Goal: Task Accomplishment & Management: Use online tool/utility

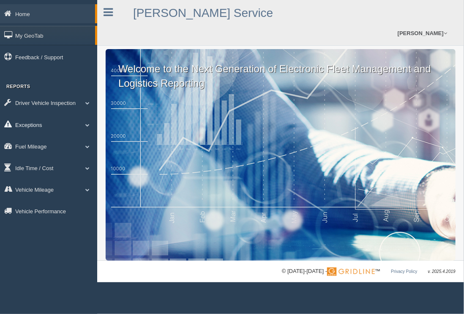
click at [34, 125] on link "Exceptions" at bounding box center [48, 124] width 97 height 19
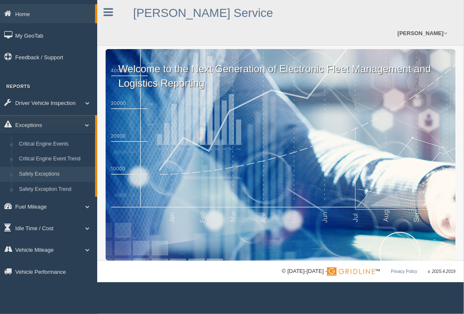
click at [39, 174] on link "Safety Exceptions" at bounding box center [55, 174] width 80 height 15
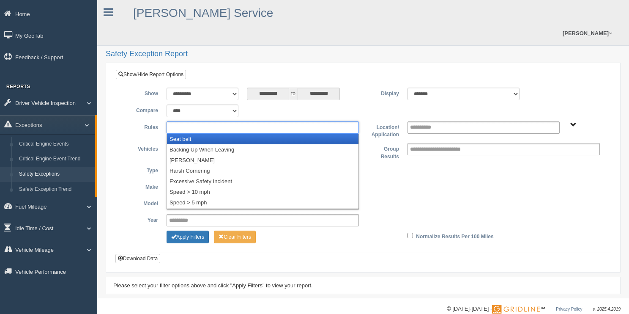
click at [207, 122] on input "text" at bounding box center [191, 127] width 45 height 11
click at [184, 134] on li "Seat belt" at bounding box center [262, 139] width 191 height 11
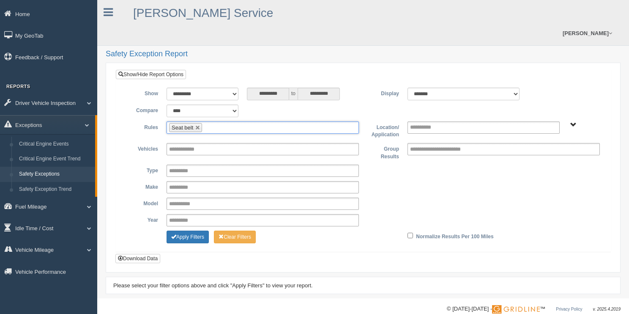
click at [215, 121] on ul "Seat belt" at bounding box center [263, 127] width 192 height 12
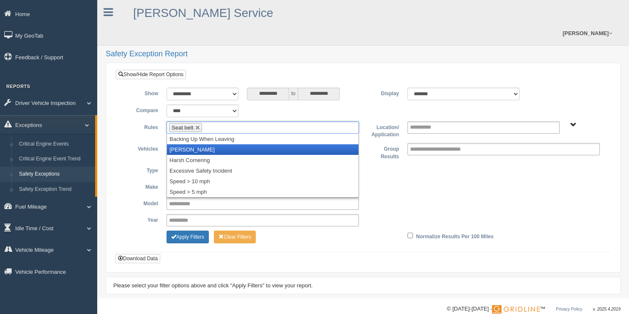
click at [202, 144] on li "[PERSON_NAME]" at bounding box center [262, 149] width 191 height 11
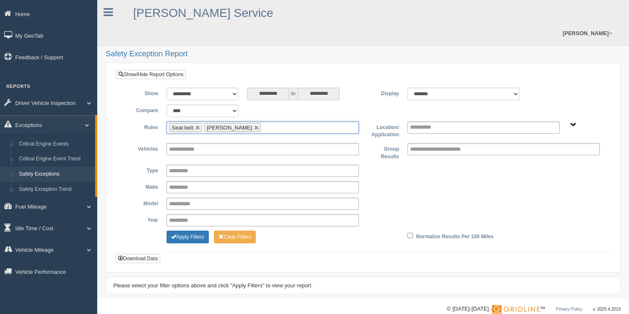
click at [263, 122] on input "text" at bounding box center [268, 127] width 11 height 11
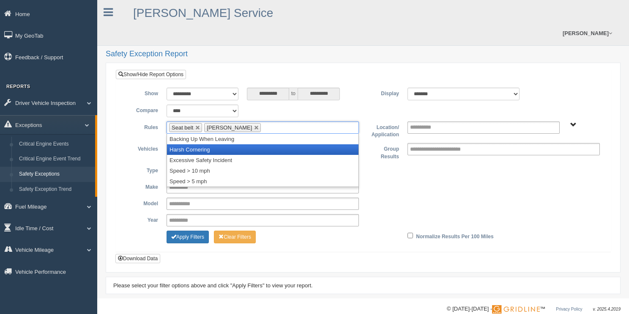
click at [206, 144] on li "Harsh Cornering" at bounding box center [262, 149] width 191 height 11
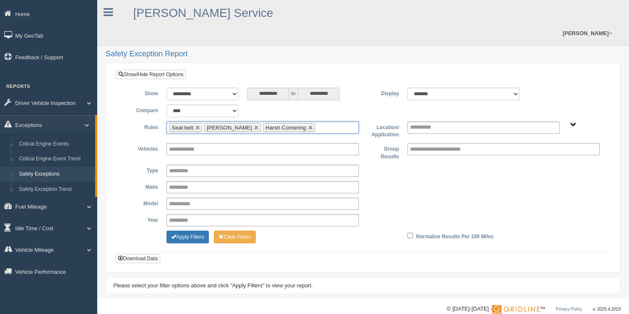
click at [320, 121] on ul "Seat belt Harsh Braking Harsh Cornering" at bounding box center [263, 127] width 192 height 12
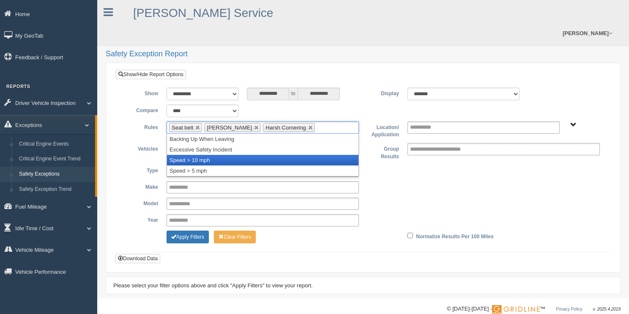
click at [196, 155] on li "Speed > 10 mph" at bounding box center [262, 160] width 191 height 11
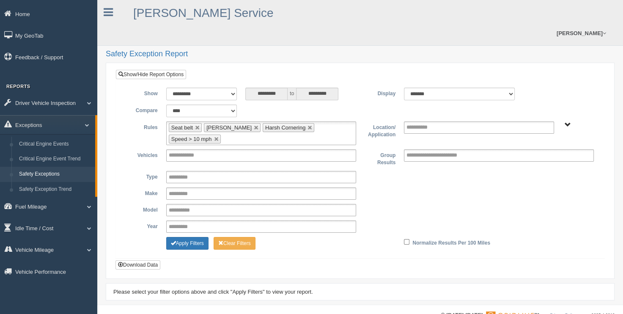
click at [457, 122] on span "B. Vehicle Class C. Emergency Response G&A 955 WTS-25-00 WTS-27-00 WTS-40-00 WT…" at bounding box center [567, 125] width 6 height 6
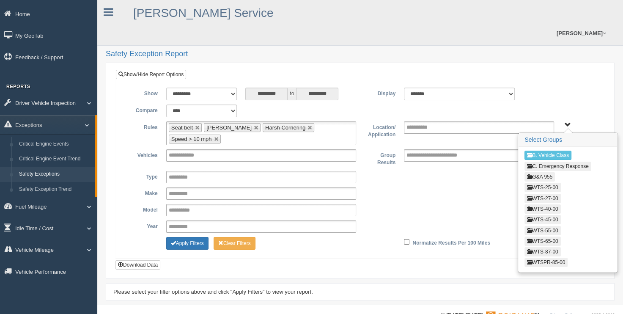
click at [457, 183] on button "WTS-25-00" at bounding box center [542, 187] width 36 height 9
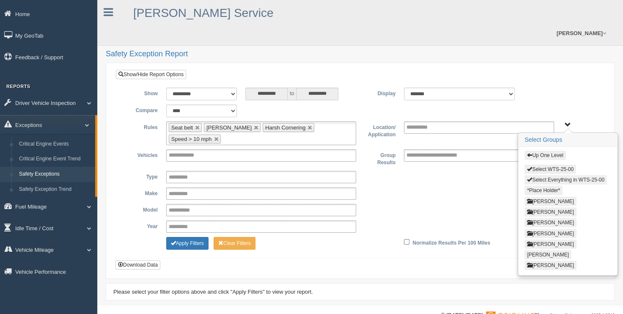
click at [457, 175] on button "Select Everything in WTS-25-00" at bounding box center [565, 179] width 82 height 9
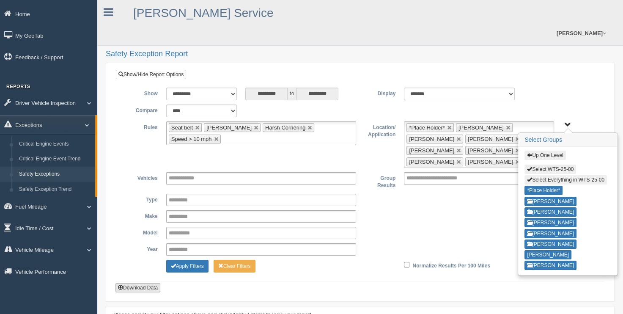
click at [123, 283] on button "Download Data" at bounding box center [137, 287] width 45 height 9
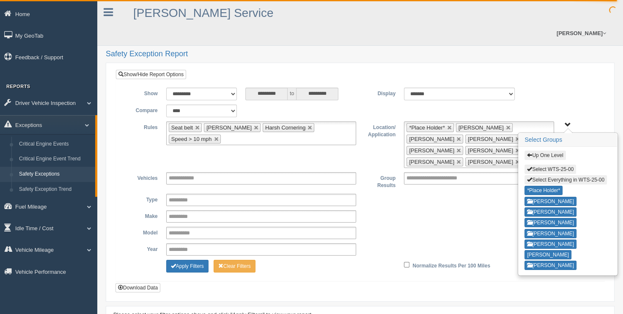
click at [457, 175] on button "Select Everything in WTS-25-00" at bounding box center [565, 179] width 82 height 9
type input "**********"
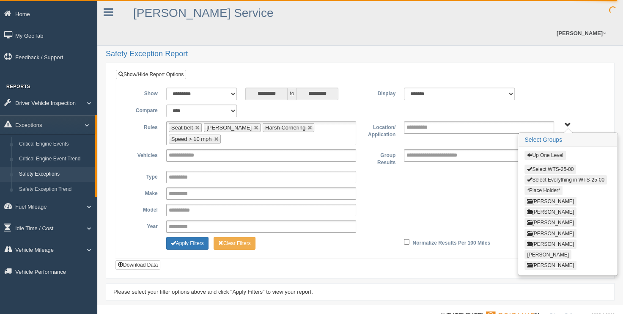
click at [457, 150] on button "Up One Level" at bounding box center [544, 154] width 41 height 9
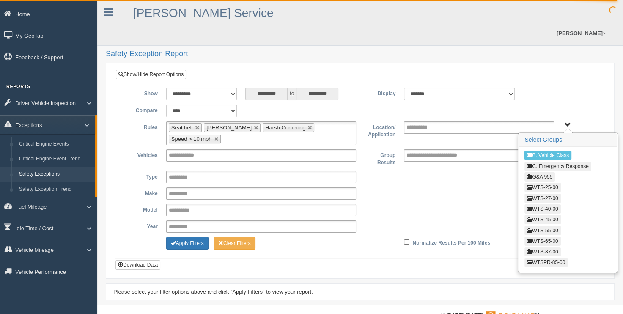
click at [457, 194] on button "WTS-27-00" at bounding box center [542, 198] width 36 height 9
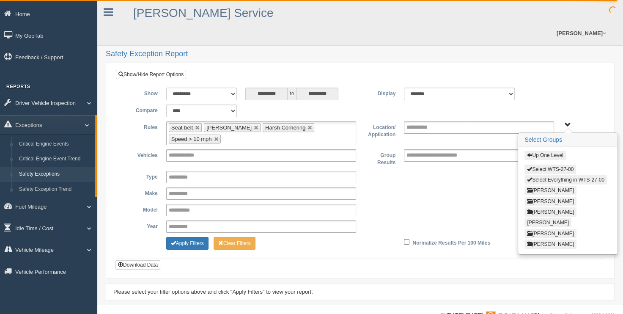
click at [457, 175] on button "Select Everything in WTS-27-00" at bounding box center [565, 179] width 82 height 9
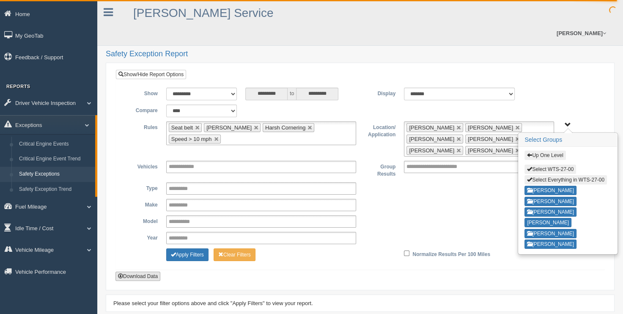
click at [130, 271] on button "Download Data" at bounding box center [137, 275] width 45 height 9
click at [457, 175] on button "Select Everything in WTS-27-00" at bounding box center [565, 179] width 82 height 9
type input "**********"
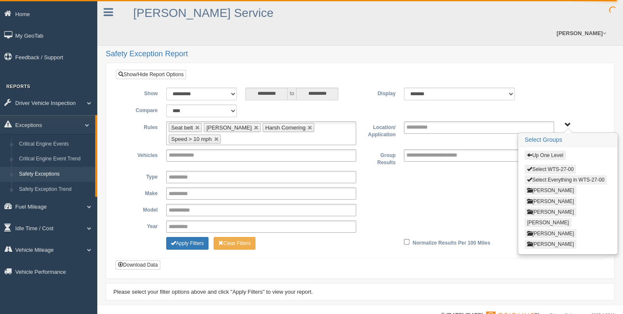
click at [457, 150] on button "Up One Level" at bounding box center [544, 154] width 41 height 9
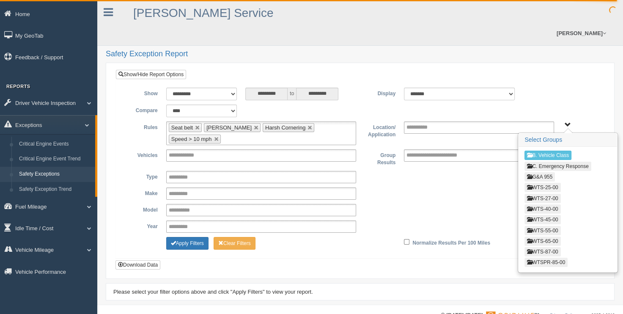
click at [457, 204] on button "WTS-40-00" at bounding box center [542, 208] width 36 height 9
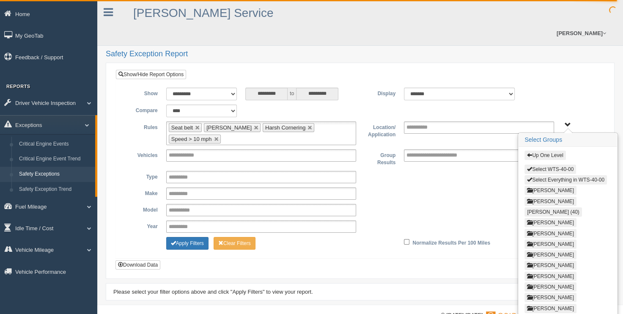
click at [457, 175] on button "Select Everything in WTS-40-00" at bounding box center [565, 179] width 82 height 9
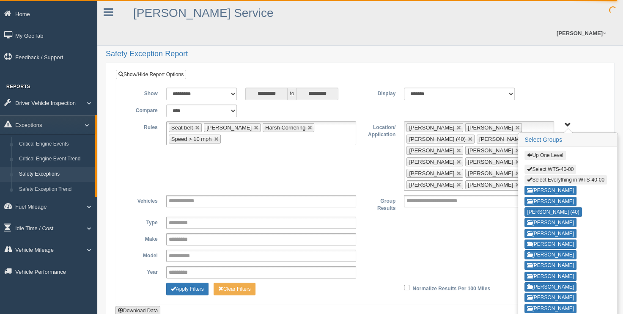
click at [131, 306] on button "Download Data" at bounding box center [137, 310] width 45 height 9
click at [457, 175] on button "Select Everything in WTS-40-00" at bounding box center [565, 179] width 82 height 9
type input "**********"
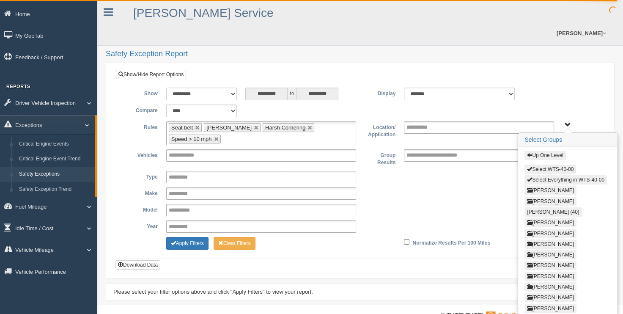
click at [457, 150] on button "Up One Level" at bounding box center [544, 154] width 41 height 9
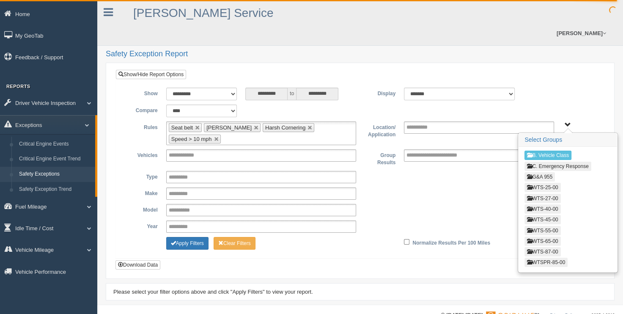
click at [457, 215] on button "WTS-45-00" at bounding box center [542, 219] width 36 height 9
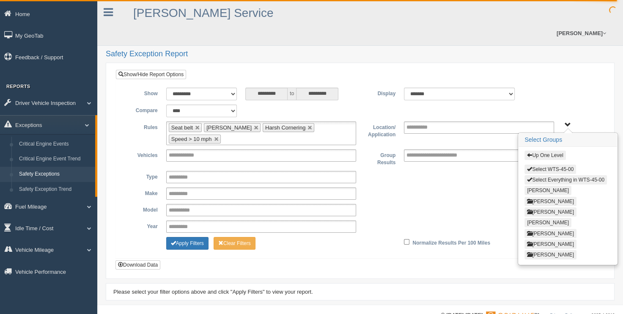
click at [457, 175] on button "Select Everything in WTS-45-00" at bounding box center [565, 179] width 82 height 9
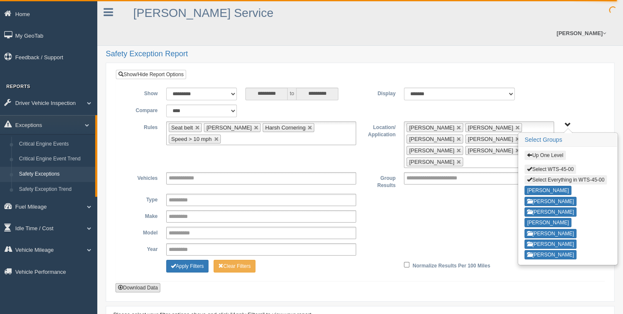
click at [135, 283] on button "Download Data" at bounding box center [137, 287] width 45 height 9
click at [457, 150] on button "Up One Level" at bounding box center [544, 154] width 41 height 9
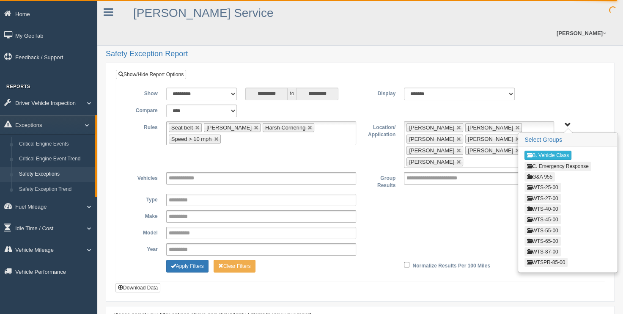
click at [457, 150] on button "B. Vehicle Class" at bounding box center [547, 154] width 47 height 9
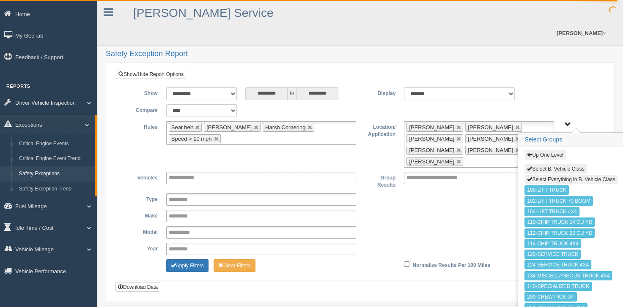
click at [457, 150] on button "Up One Level" at bounding box center [544, 154] width 41 height 9
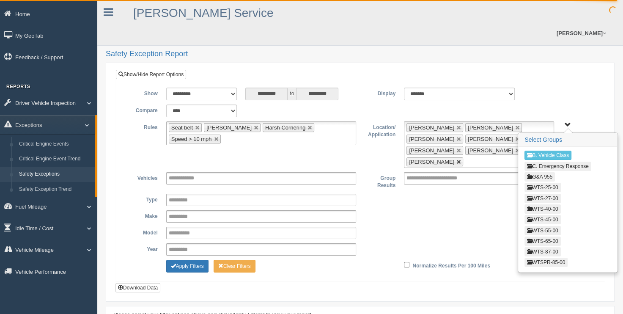
click at [456, 159] on link at bounding box center [458, 161] width 5 height 5
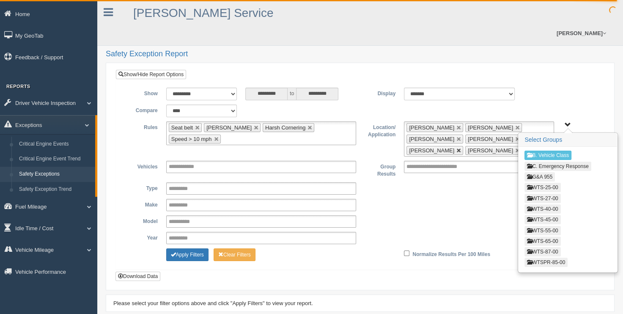
click at [456, 148] on link at bounding box center [458, 150] width 5 height 5
click at [456, 137] on link at bounding box center [458, 139] width 5 height 5
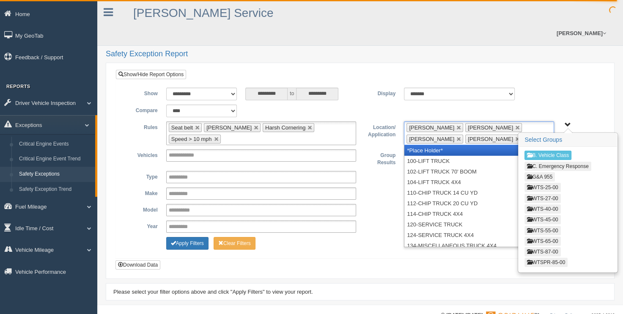
click at [452, 123] on li "[PERSON_NAME]" at bounding box center [434, 127] width 57 height 9
click at [457, 137] on link at bounding box center [517, 139] width 5 height 5
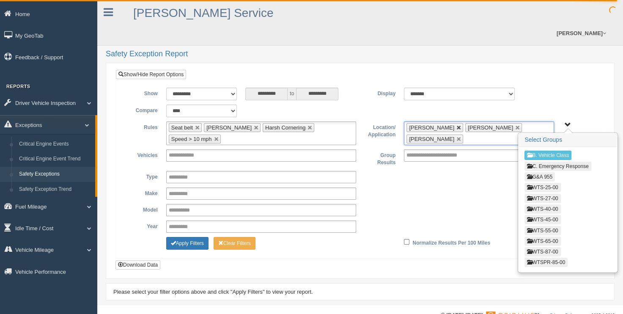
click at [456, 125] on link at bounding box center [458, 127] width 5 height 5
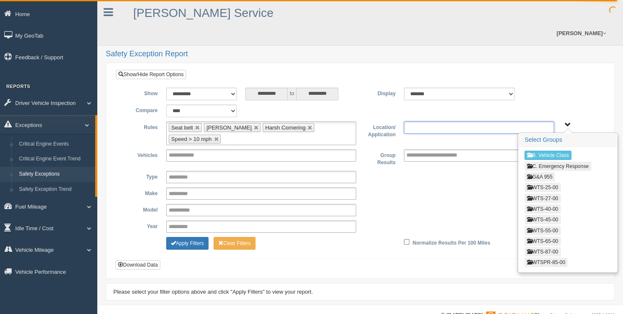
click at [457, 226] on button "WTS-55-00" at bounding box center [542, 230] width 36 height 9
type input "**********"
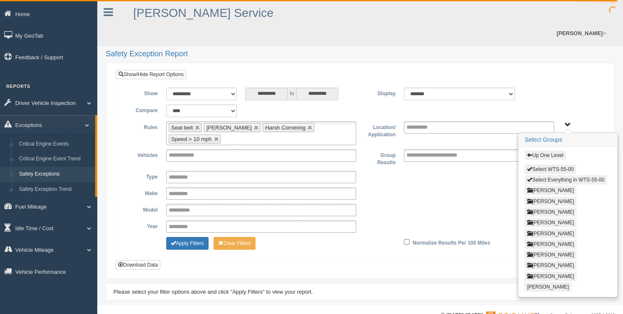
click at [457, 175] on button "Select Everything in WTS-55-00" at bounding box center [565, 179] width 82 height 9
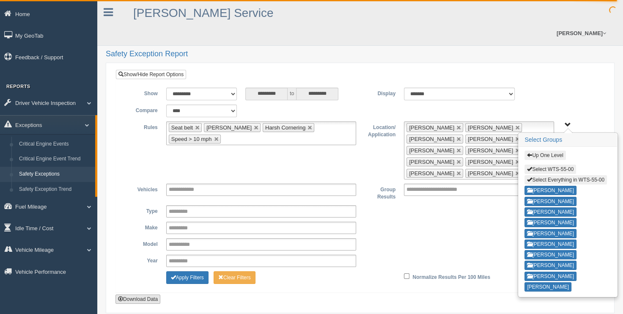
click at [137, 294] on button "Download Data" at bounding box center [137, 298] width 45 height 9
click at [457, 175] on button "Select Everything in WTS-55-00" at bounding box center [565, 179] width 82 height 9
type input "**********"
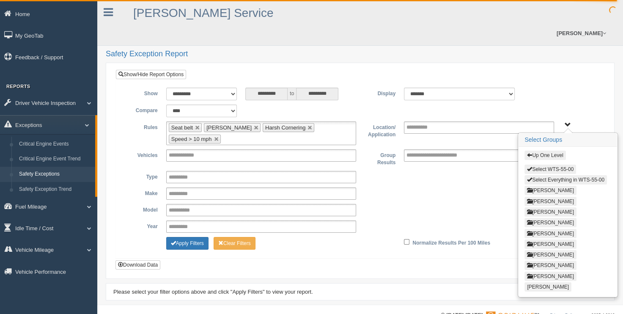
click at [457, 150] on button "Up One Level" at bounding box center [544, 154] width 41 height 9
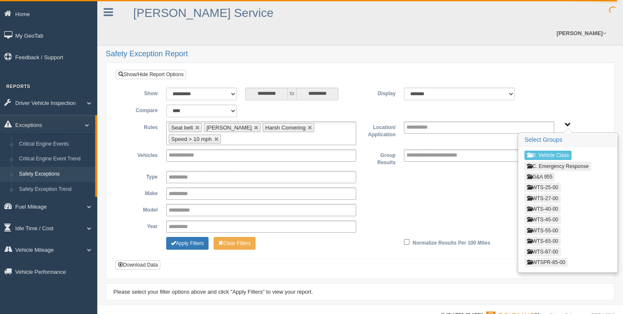
click at [457, 236] on button "WTS-65-00" at bounding box center [542, 240] width 36 height 9
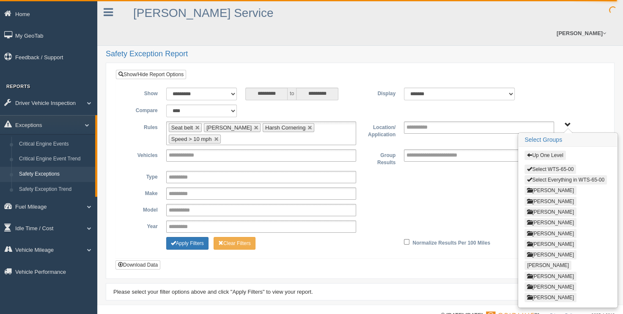
click at [457, 175] on button "Select Everything in WTS-65-00" at bounding box center [565, 179] width 82 height 9
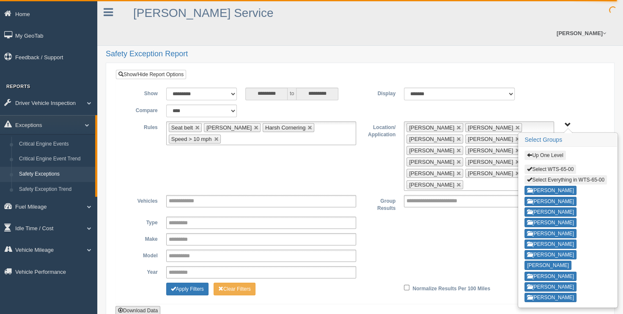
click at [152, 306] on button "Download Data" at bounding box center [137, 310] width 45 height 9
click at [457, 175] on button "Select Everything in WTS-65-00" at bounding box center [565, 179] width 82 height 9
type input "**********"
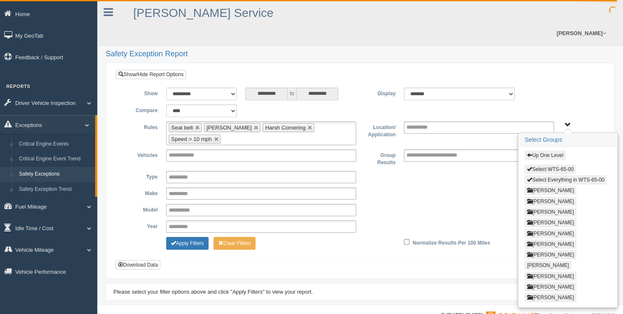
click at [457, 150] on button "Up One Level" at bounding box center [544, 154] width 41 height 9
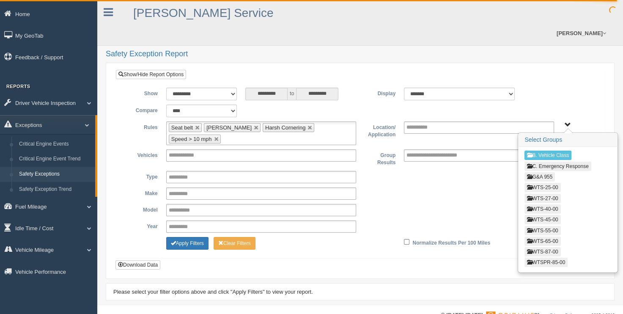
click at [457, 247] on button "WTS-87-00" at bounding box center [542, 251] width 36 height 9
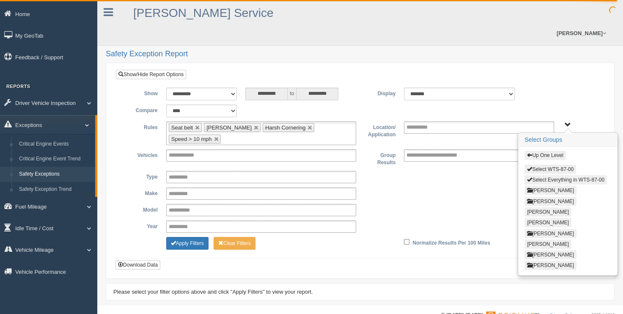
click at [457, 175] on button "Select Everything in WTS-87-00" at bounding box center [565, 179] width 82 height 9
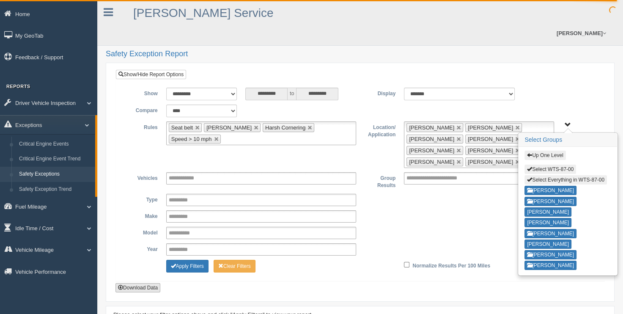
click at [142, 283] on button "Download Data" at bounding box center [137, 287] width 45 height 9
click at [457, 175] on button "Select Everything in WTS-87-00" at bounding box center [565, 179] width 82 height 9
type input "**********"
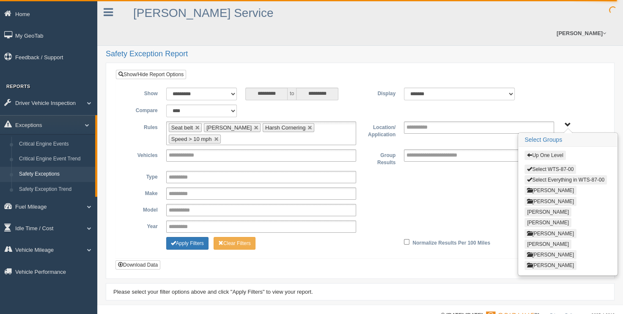
click at [457, 150] on button "Up One Level" at bounding box center [544, 154] width 41 height 9
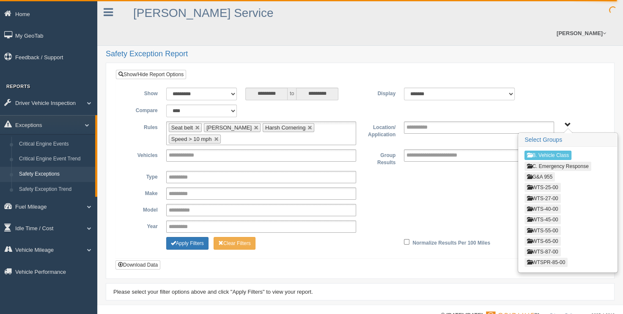
click at [457, 257] on button "WTSPR-85-00" at bounding box center [545, 261] width 43 height 9
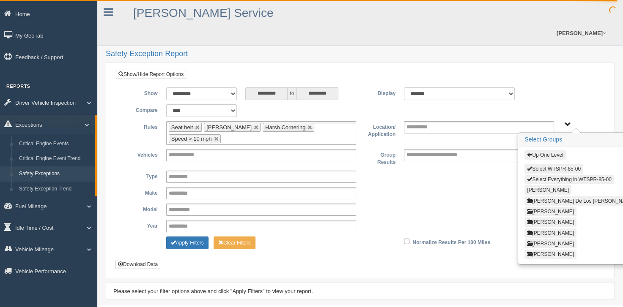
click at [457, 175] on button "Select Everything in WTSPR-85-00" at bounding box center [568, 179] width 89 height 9
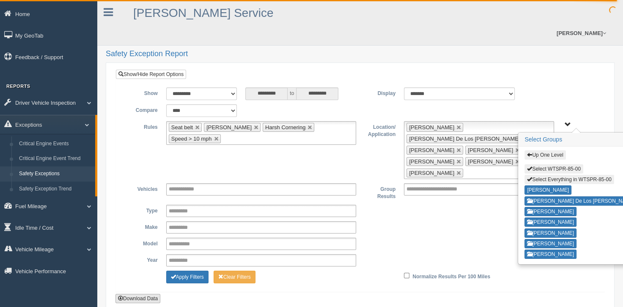
click at [132, 294] on button "Download Data" at bounding box center [137, 298] width 45 height 9
click at [141, 294] on button "Download Data" at bounding box center [137, 298] width 45 height 9
